Goal: Task Accomplishment & Management: Use online tool/utility

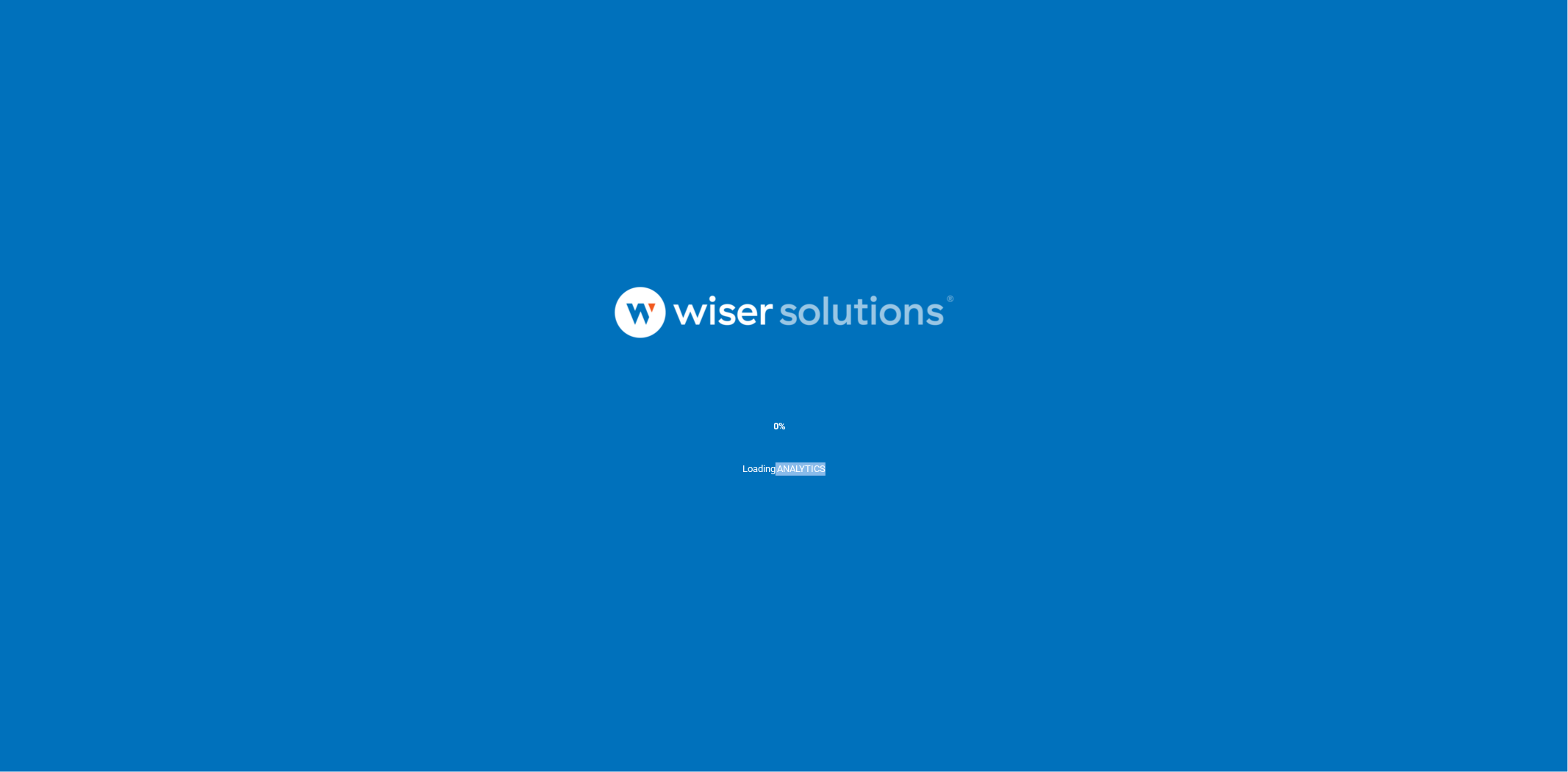
drag, startPoint x: 834, startPoint y: 471, endPoint x: 775, endPoint y: 471, distance: 59.0
click at [775, 471] on div "Loading ANALYTICS" at bounding box center [784, 499] width 1568 height 74
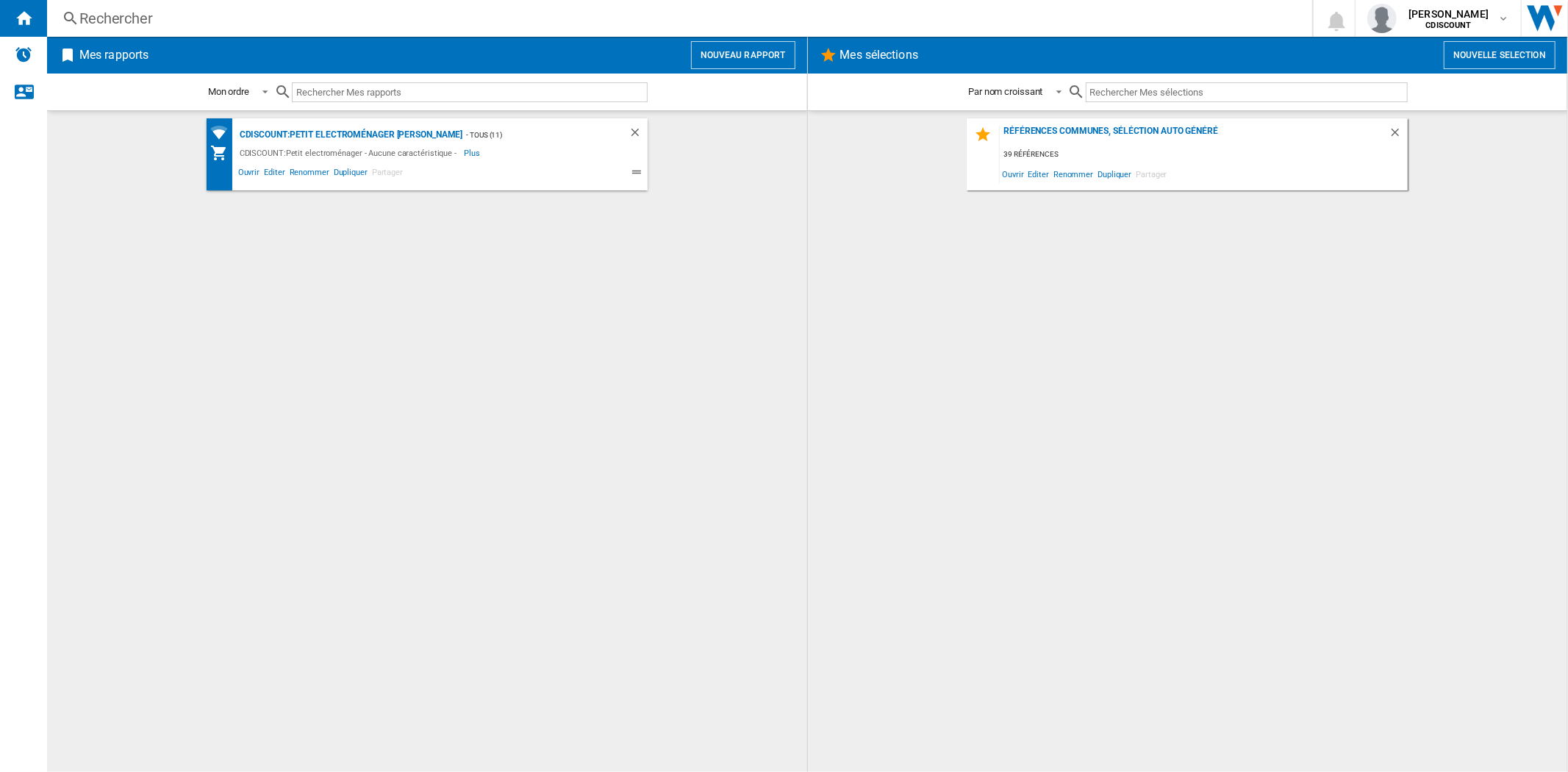
click at [1547, 24] on img "Aller sur wiser.com" at bounding box center [1544, 18] width 46 height 36
click at [748, 52] on button "Nouveau rapport" at bounding box center [743, 55] width 105 height 28
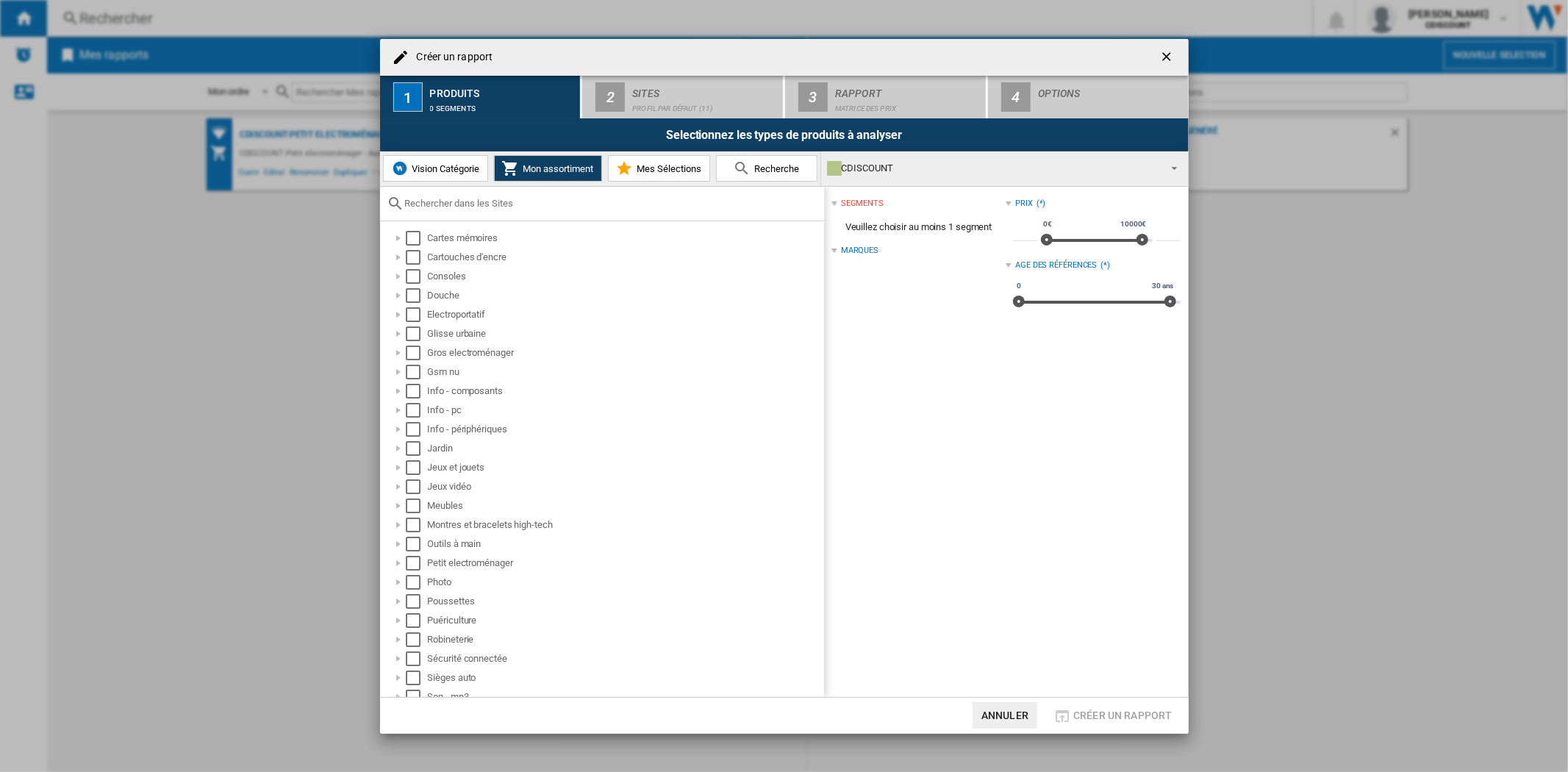
click at [433, 169] on span "Vision Catégorie" at bounding box center [444, 169] width 71 height 11
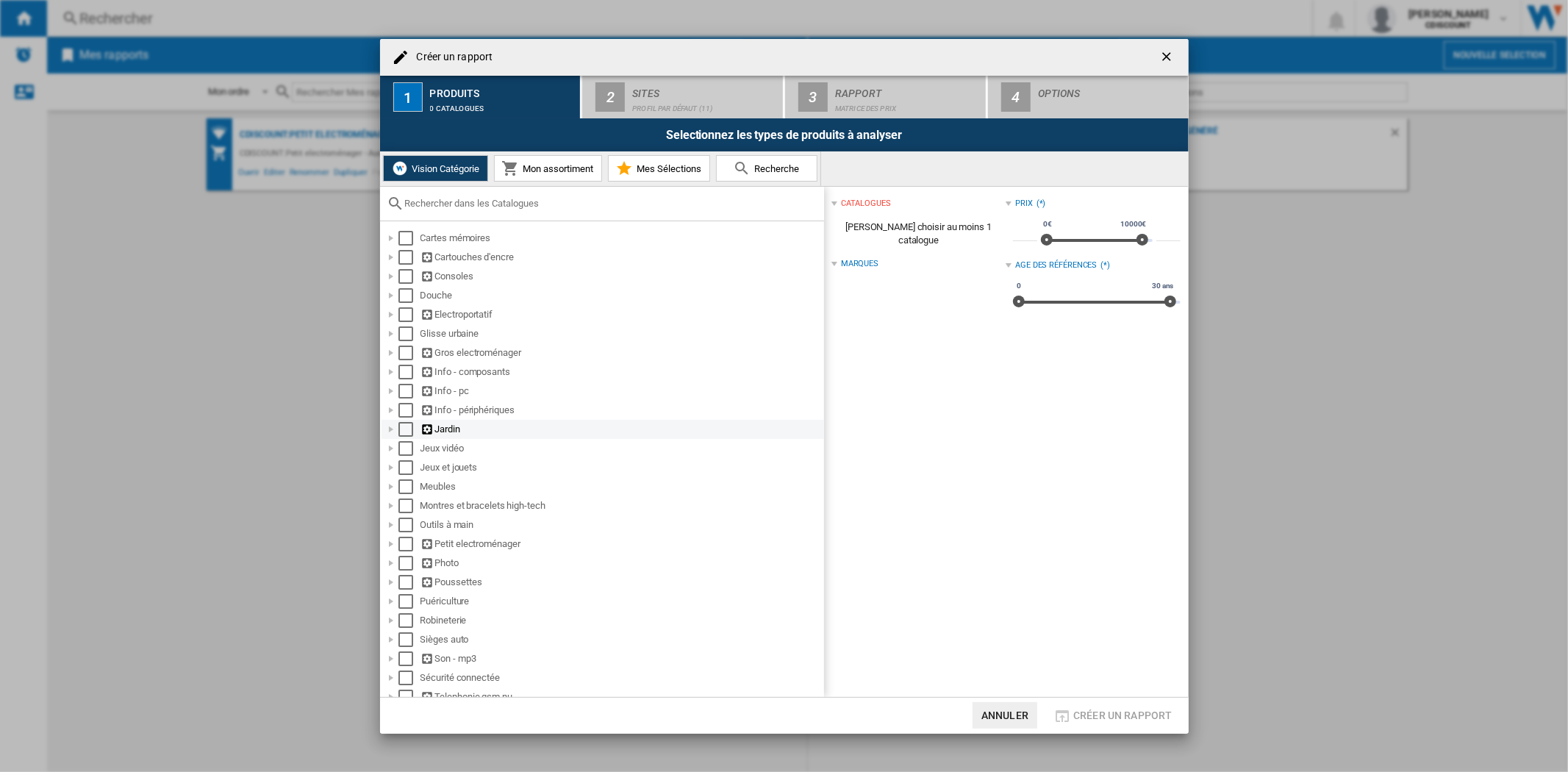
click at [442, 432] on div "Jardin" at bounding box center [622, 429] width 402 height 15
click at [442, 318] on div "Electroportatif" at bounding box center [622, 315] width 402 height 15
click at [443, 321] on div "Electroportatif" at bounding box center [622, 315] width 402 height 15
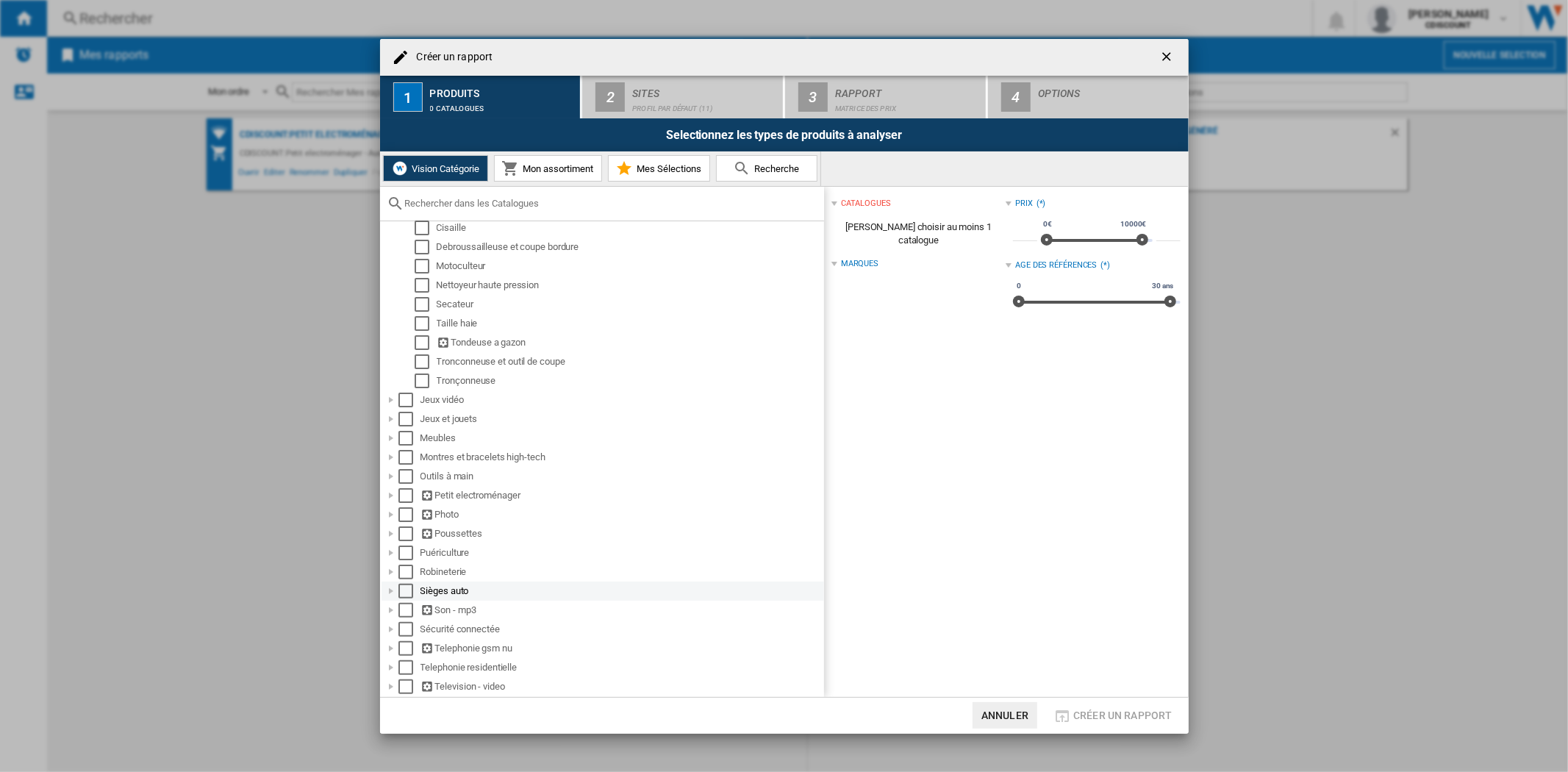
click at [450, 592] on div "Sièges auto" at bounding box center [622, 591] width 402 height 15
click at [440, 590] on div "Sièges auto" at bounding box center [622, 585] width 402 height 15
click at [471, 614] on div "Son - mp3" at bounding box center [622, 610] width 402 height 15
click at [471, 611] on div "Son - mp3" at bounding box center [622, 604] width 402 height 15
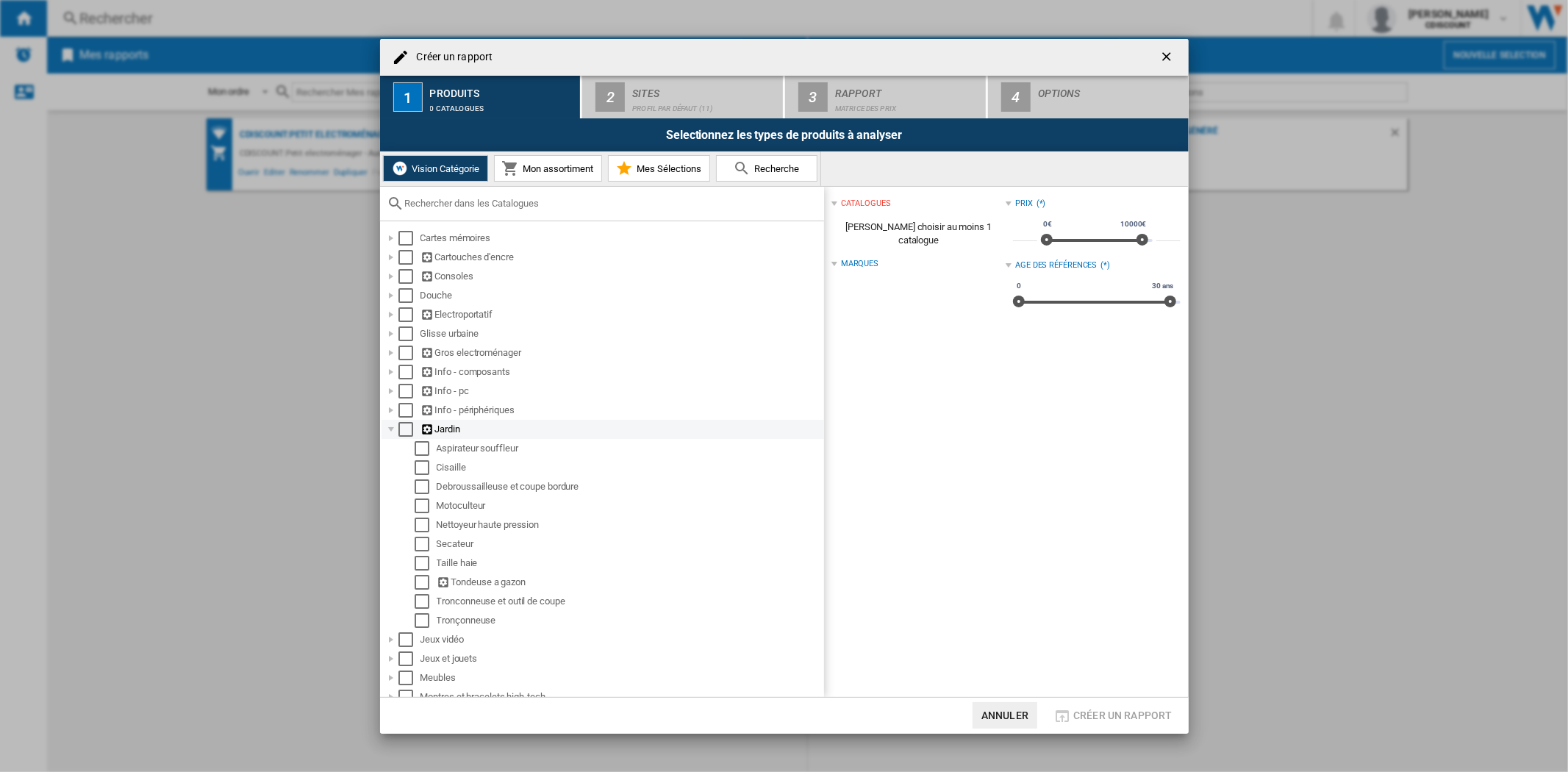
click at [451, 435] on div "Jardin" at bounding box center [622, 429] width 402 height 15
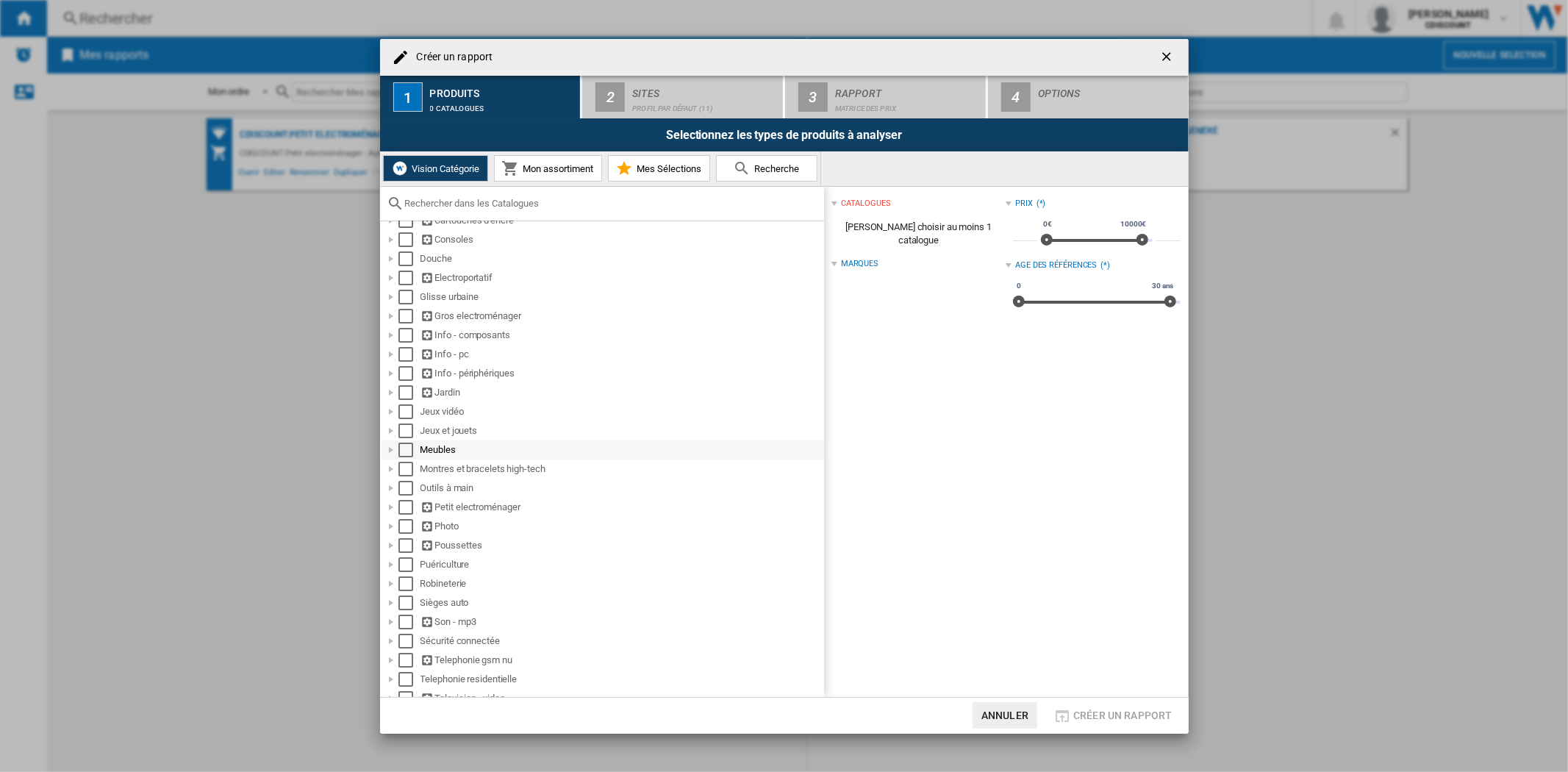
scroll to position [55, 0]
click at [438, 435] on div "Meubles" at bounding box center [622, 438] width 402 height 15
click at [439, 435] on div "Meubles" at bounding box center [622, 432] width 402 height 15
click at [1165, 55] on ng-md-icon "getI18NText('BUTTONS.CLOSE_DIALOG')" at bounding box center [1168, 57] width 17 height 17
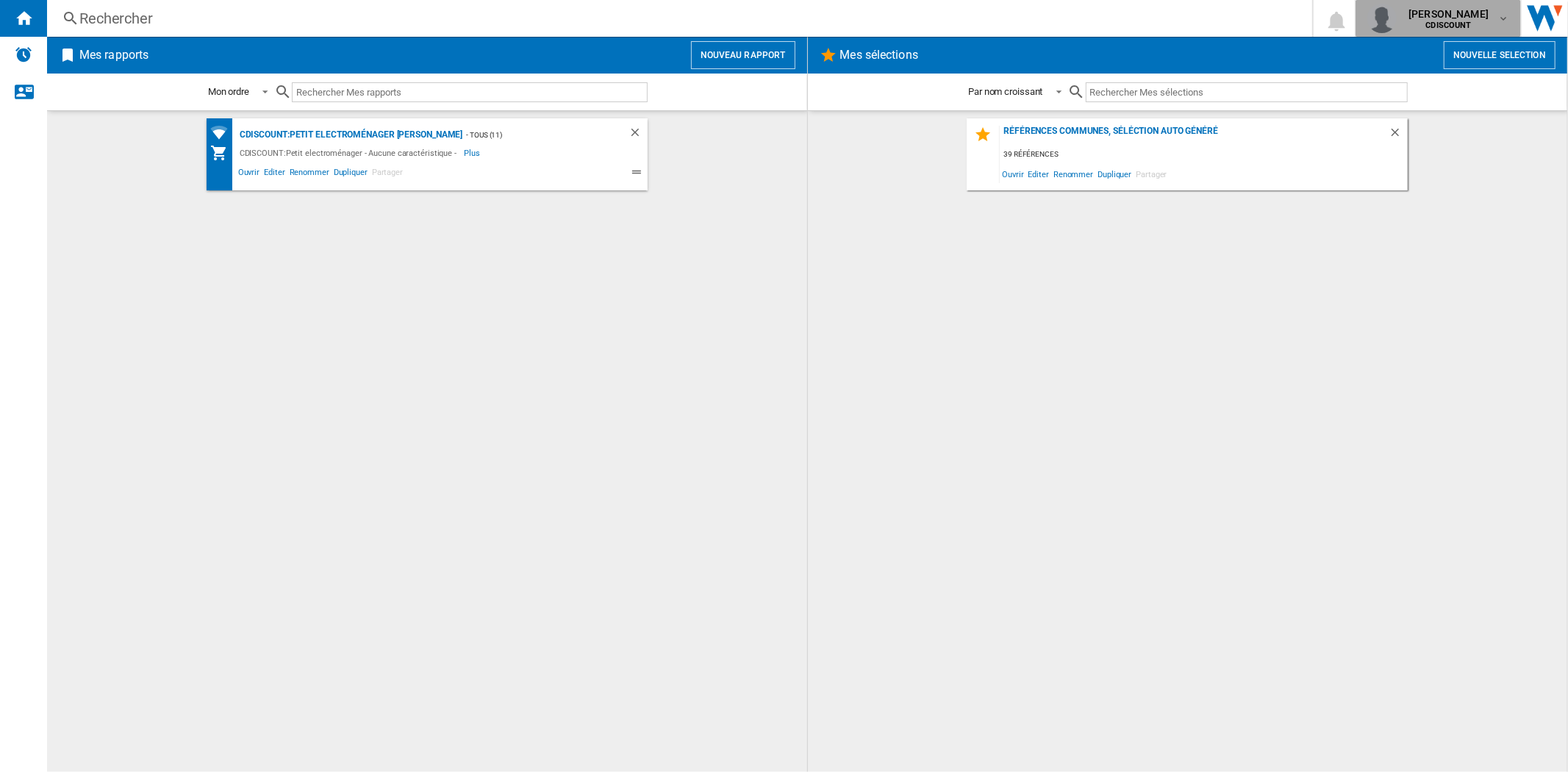
click at [1482, 29] on div "[PERSON_NAME] CDISCOUNT" at bounding box center [1450, 18] width 95 height 24
click at [1479, 17] on md-backdrop at bounding box center [784, 386] width 1568 height 772
click at [1482, 22] on div "[PERSON_NAME] CDISCOUNT" at bounding box center [1450, 18] width 95 height 24
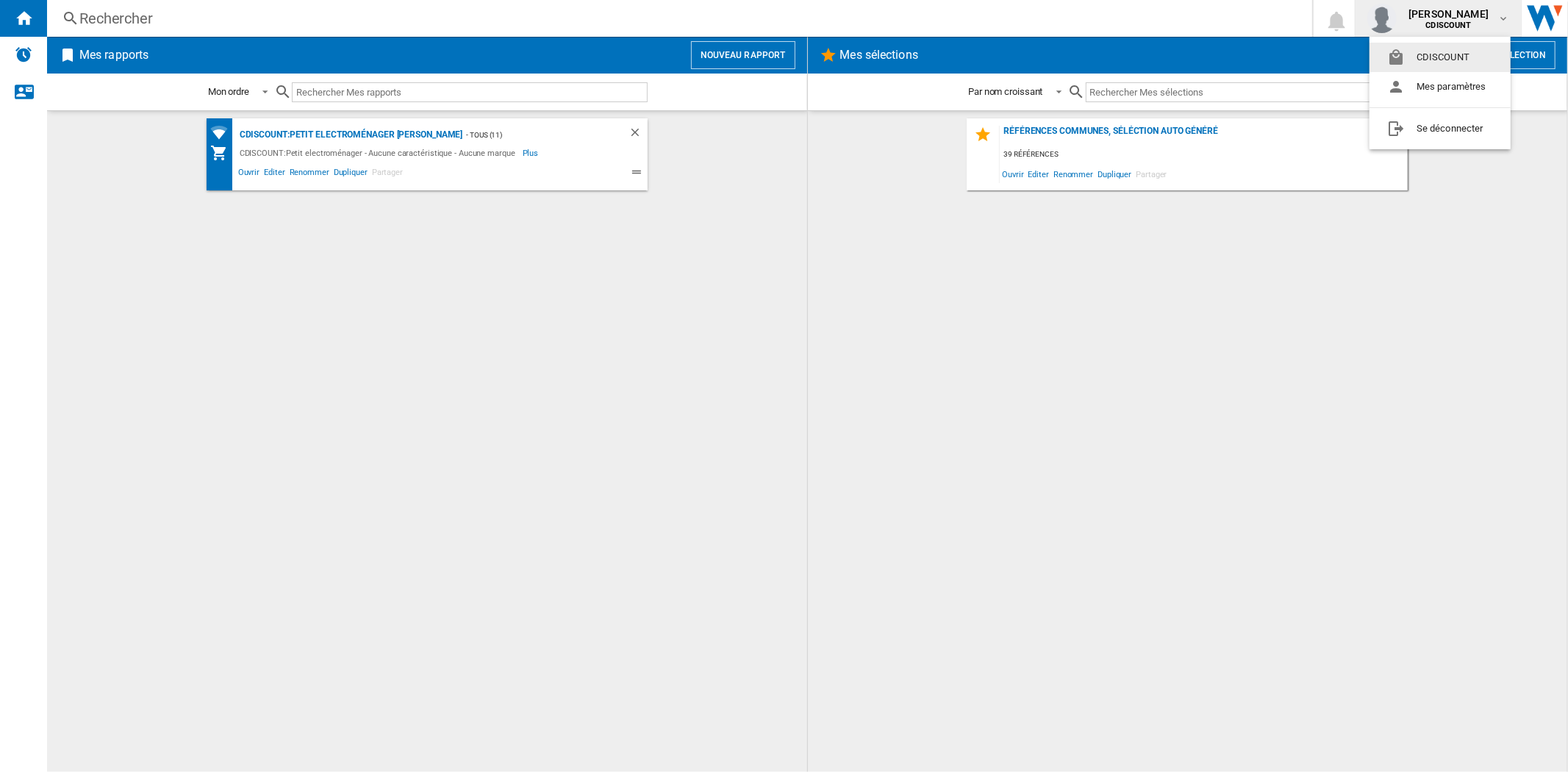
click at [1487, 21] on md-backdrop at bounding box center [784, 386] width 1568 height 772
click at [1443, 247] on div "Références communes, séléction auto généré 39 références Ouvrir Editer Renommer…" at bounding box center [1188, 441] width 731 height 647
click at [316, 92] on input "text" at bounding box center [469, 93] width 355 height 20
click at [722, 55] on button "Nouveau rapport" at bounding box center [743, 55] width 105 height 28
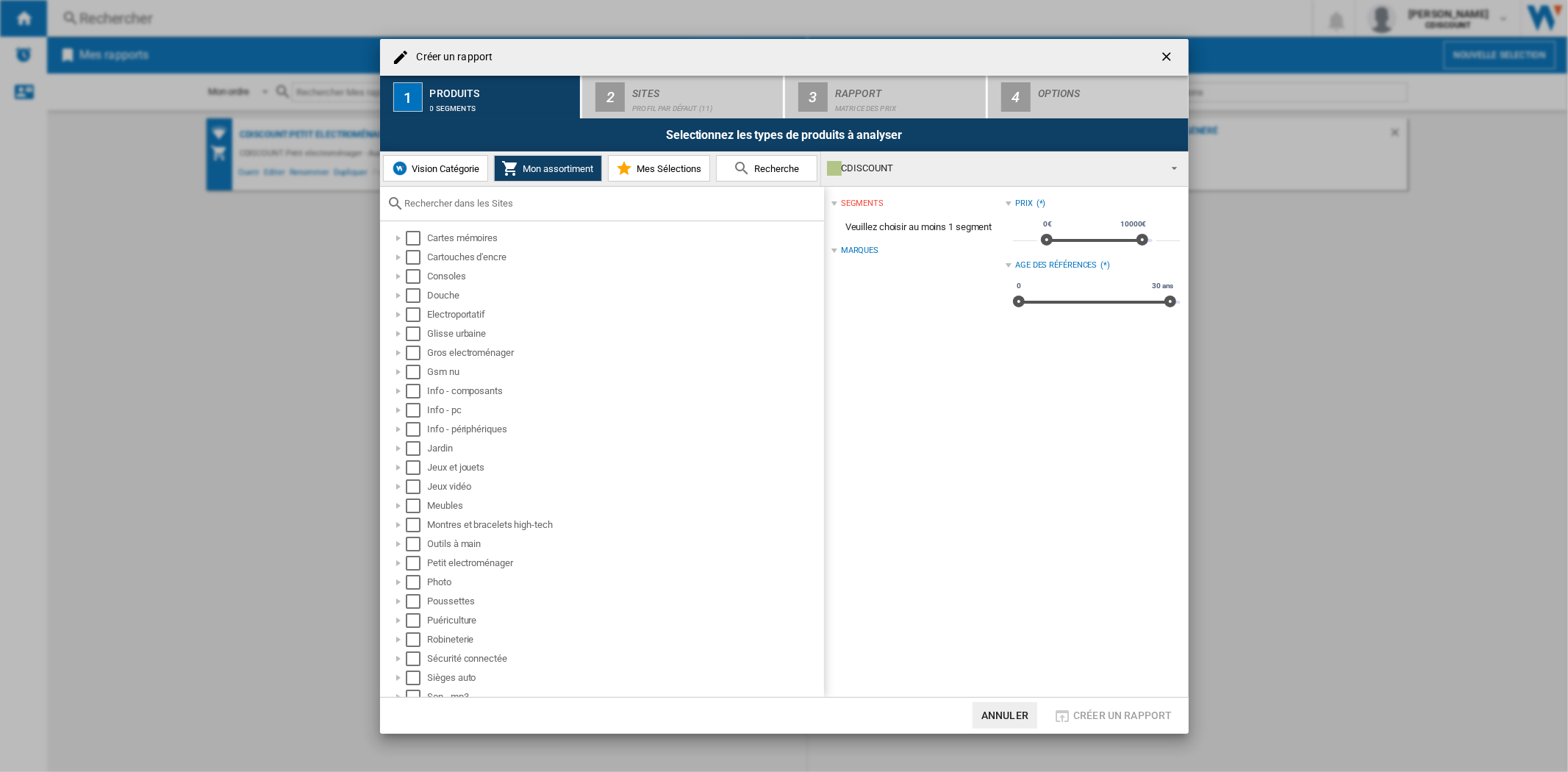
click at [478, 202] on input "text" at bounding box center [611, 204] width 412 height 11
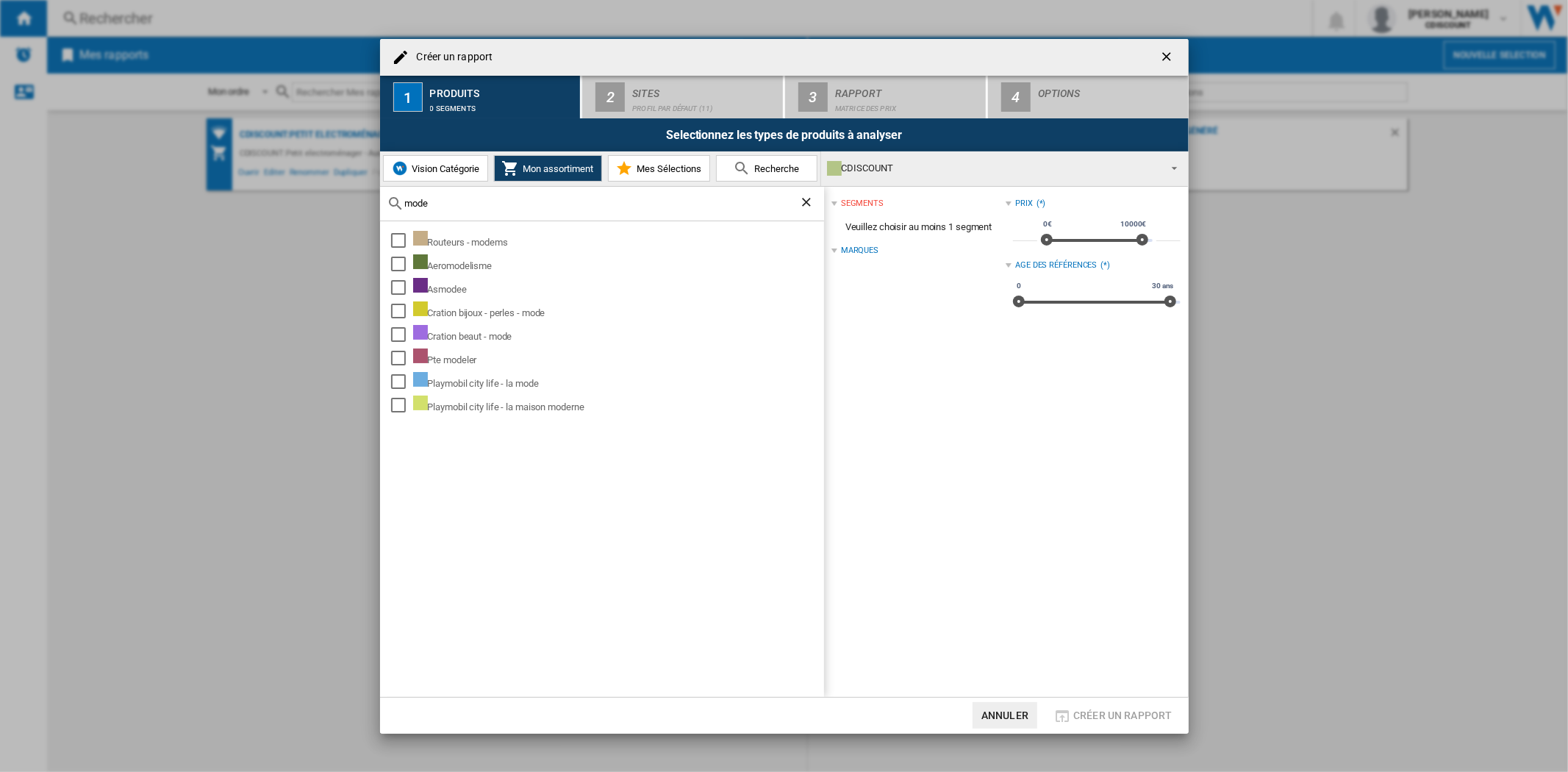
type input "mode"
click at [491, 313] on div "Cration bijoux - perles - mode" at bounding box center [618, 311] width 409 height 19
click at [1169, 53] on ng-md-icon "getI18NText('BUTTONS.CLOSE_DIALOG')" at bounding box center [1168, 57] width 17 height 17
